Goal: Participate in discussion: Engage in conversation with other users on a specific topic

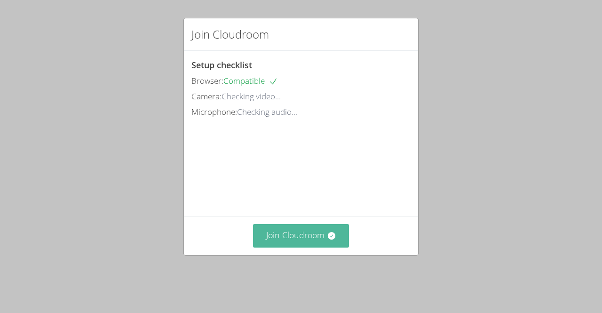
click at [281, 247] on button "Join Cloudroom" at bounding box center [301, 235] width 96 height 23
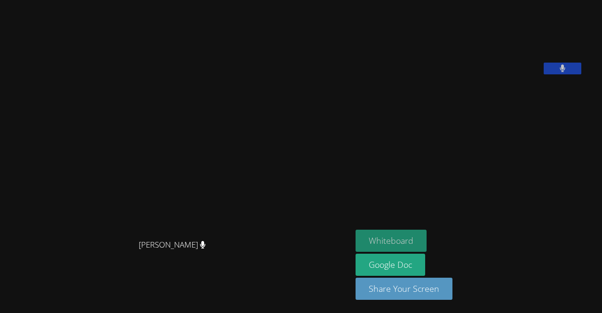
click at [356, 231] on button "Whiteboard" at bounding box center [391, 241] width 71 height 22
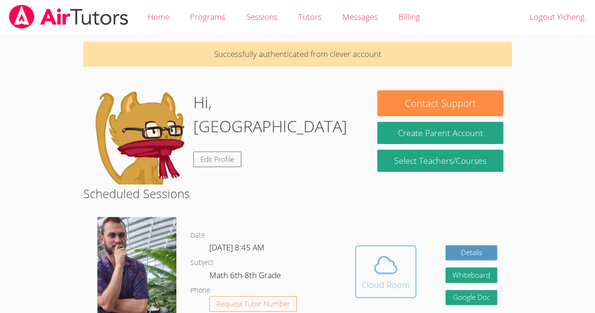
click at [378, 272] on icon at bounding box center [386, 265] width 26 height 26
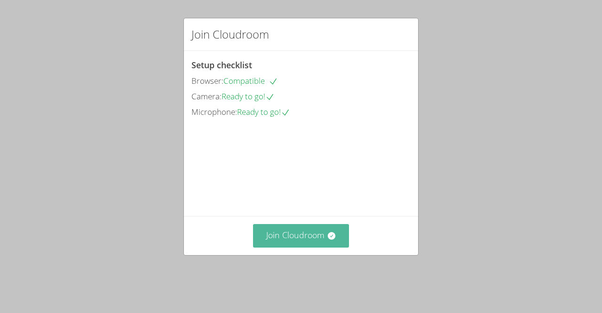
click at [302, 247] on button "Join Cloudroom" at bounding box center [301, 235] width 96 height 23
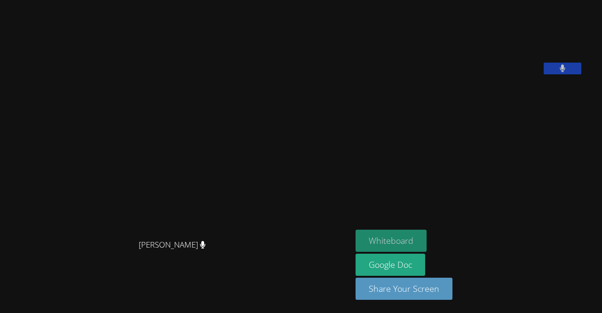
click at [410, 251] on button "Whiteboard" at bounding box center [391, 241] width 71 height 22
drag, startPoint x: 410, startPoint y: 251, endPoint x: 437, endPoint y: 96, distance: 157.1
click at [437, 96] on div "Zachary D'Esposito Zachary D'Esposito Yicheng Peng Whiteboard Google Doc Share …" at bounding box center [301, 156] width 602 height 313
drag, startPoint x: 266, startPoint y: 49, endPoint x: 265, endPoint y: 66, distance: 16.5
click at [247, 66] on video at bounding box center [175, 138] width 141 height 194
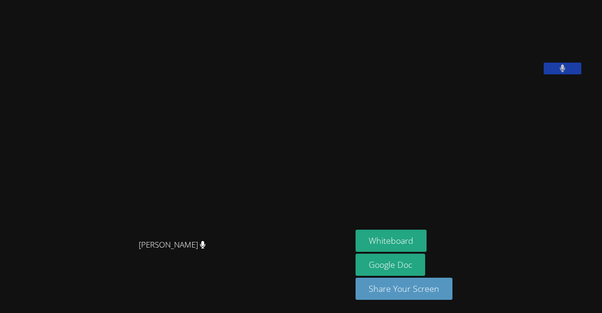
drag, startPoint x: 265, startPoint y: 66, endPoint x: 267, endPoint y: 257, distance: 191.6
click at [267, 257] on div "Zachary D'Esposito Zachary D'Esposito" at bounding box center [176, 157] width 345 height 232
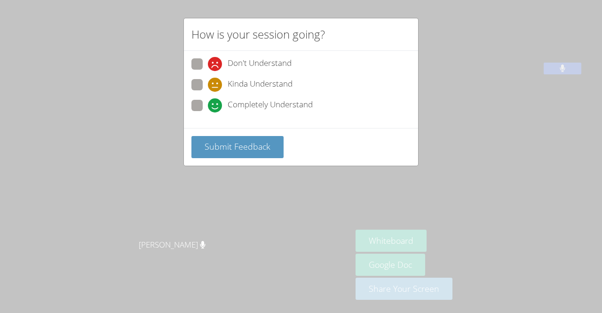
click at [208, 112] on span at bounding box center [208, 112] width 0 height 0
click at [208, 103] on input "Completely Understand" at bounding box center [212, 104] width 8 height 8
radio input "true"
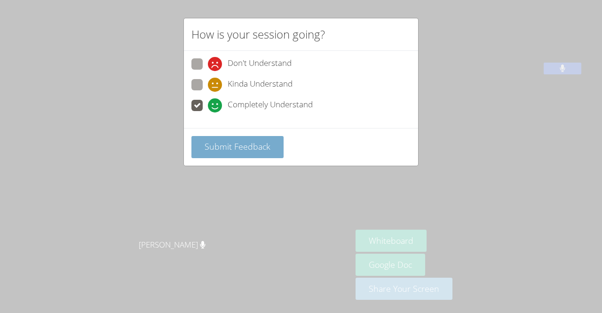
click at [245, 146] on span "Submit Feedback" at bounding box center [238, 146] width 66 height 11
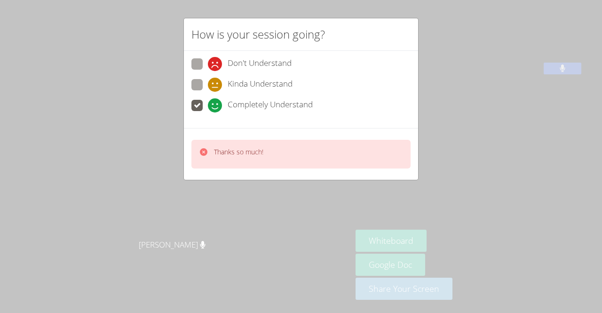
click at [202, 149] on icon at bounding box center [204, 152] width 8 height 8
click at [202, 151] on icon at bounding box center [204, 152] width 8 height 8
